Goal: Task Accomplishment & Management: Use online tool/utility

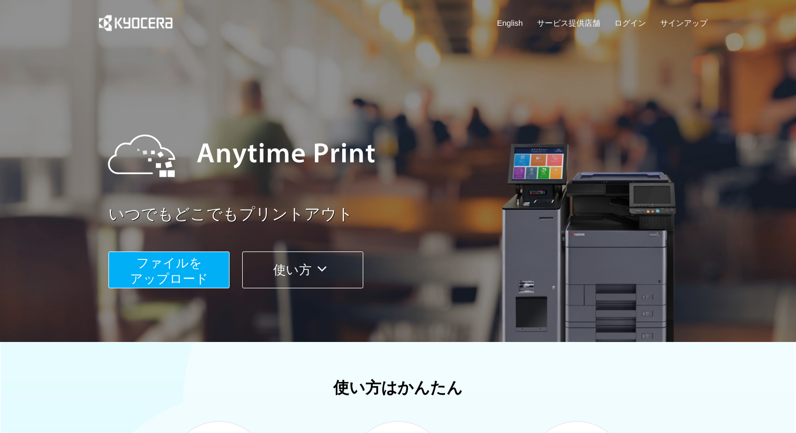
click at [171, 268] on span "ファイルを ​​アップロード" at bounding box center [169, 271] width 78 height 30
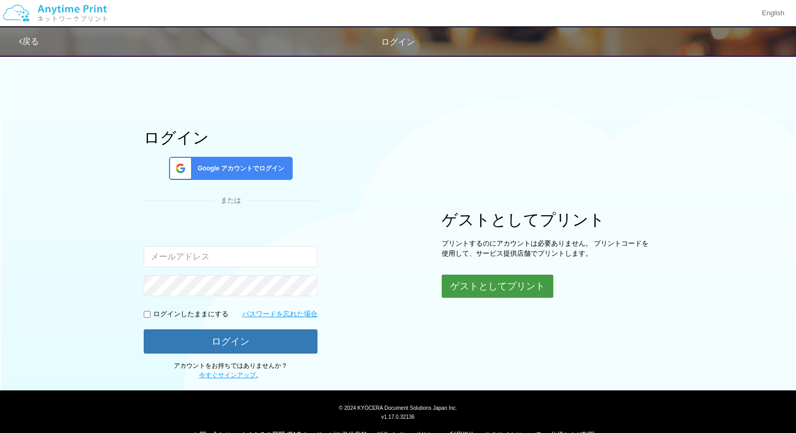
click at [456, 276] on button "ゲストとしてプリント" at bounding box center [498, 286] width 112 height 23
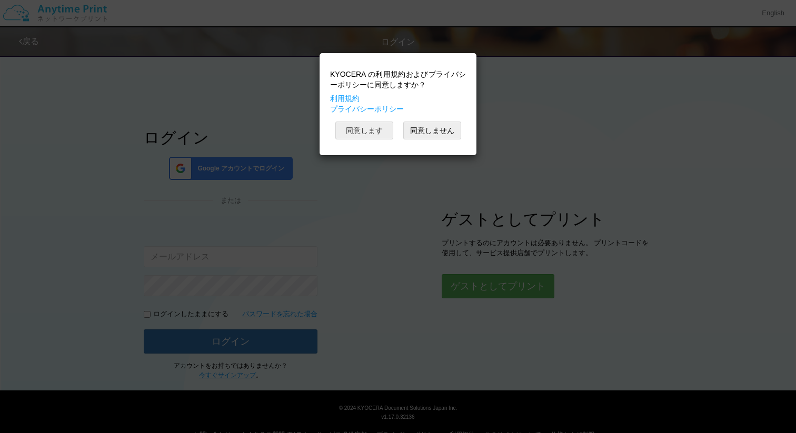
click at [372, 131] on button "同意します" at bounding box center [364, 131] width 58 height 18
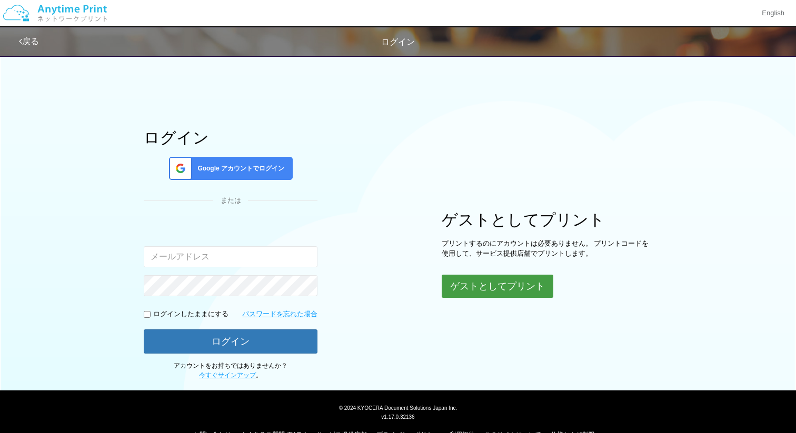
click at [464, 285] on button "ゲストとしてプリント" at bounding box center [498, 286] width 112 height 23
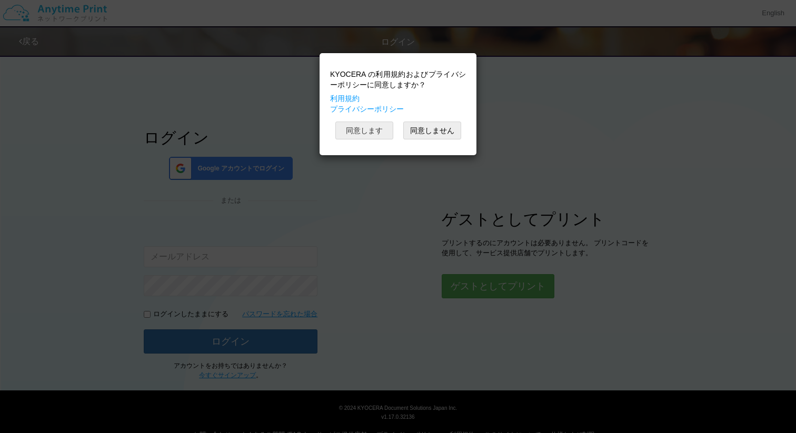
click at [363, 133] on button "同意します" at bounding box center [364, 131] width 58 height 18
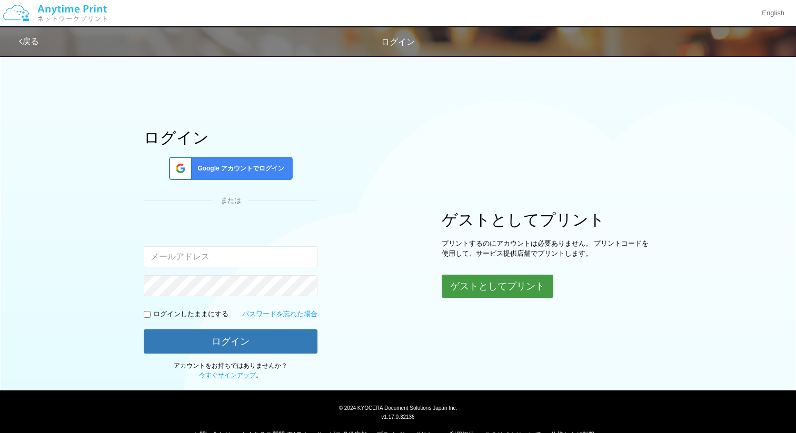
scroll to position [23, 0]
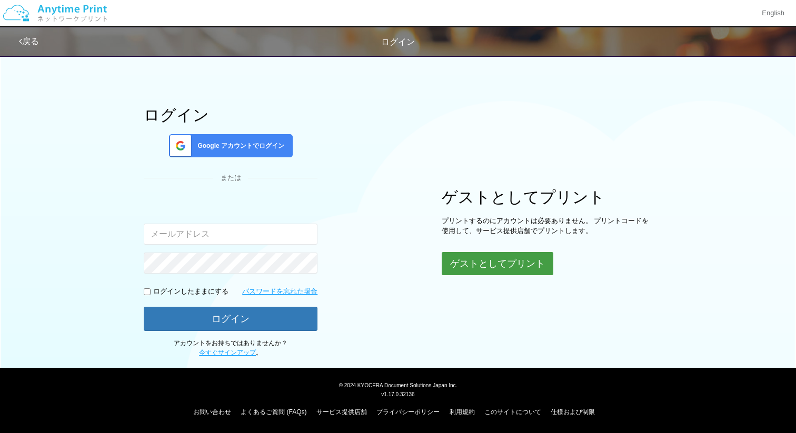
click at [496, 261] on button "ゲストとしてプリント" at bounding box center [498, 263] width 112 height 23
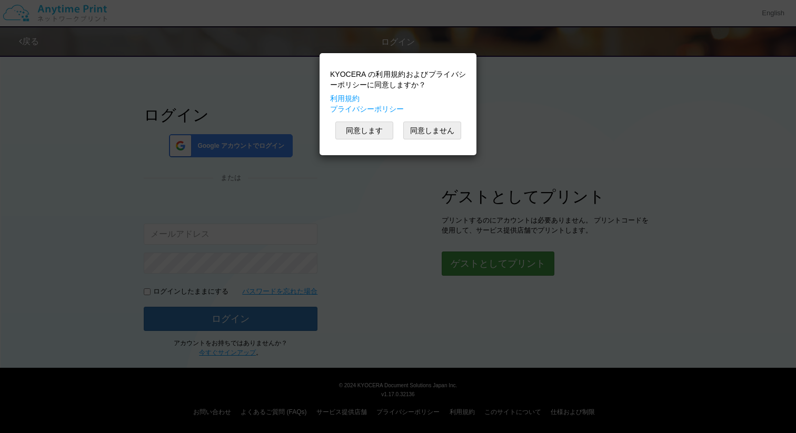
click at [496, 261] on div "KYOCERA の利用規約およびプライバシーポリシーに同意しますか？ 利用規約 プライバシーポリシー 同意します 同意しません" at bounding box center [398, 216] width 796 height 433
click at [374, 134] on button "同意します" at bounding box center [364, 131] width 58 height 18
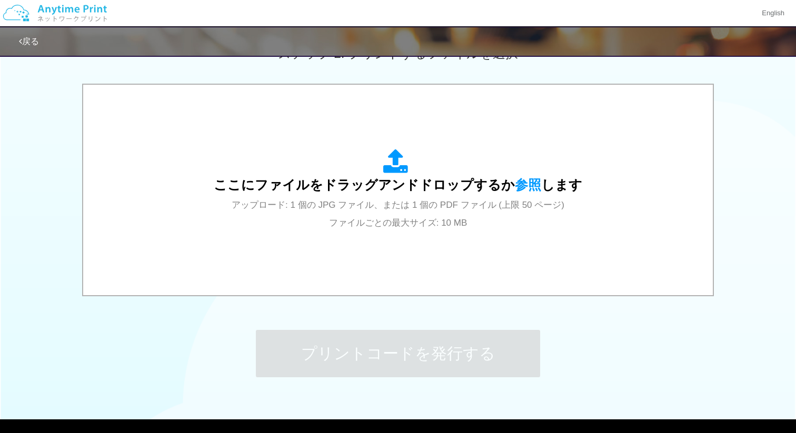
scroll to position [311, 0]
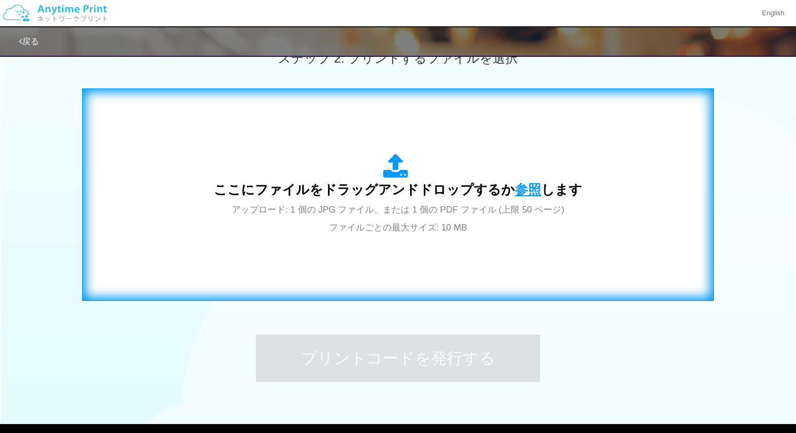
click at [520, 190] on span "参照" at bounding box center [528, 189] width 26 height 15
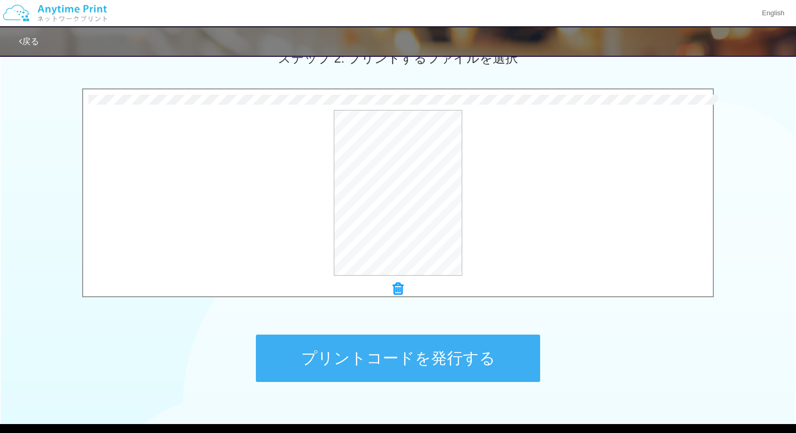
click at [443, 353] on button "プリントコードを発行する" at bounding box center [398, 358] width 284 height 47
